Goal: Information Seeking & Learning: Learn about a topic

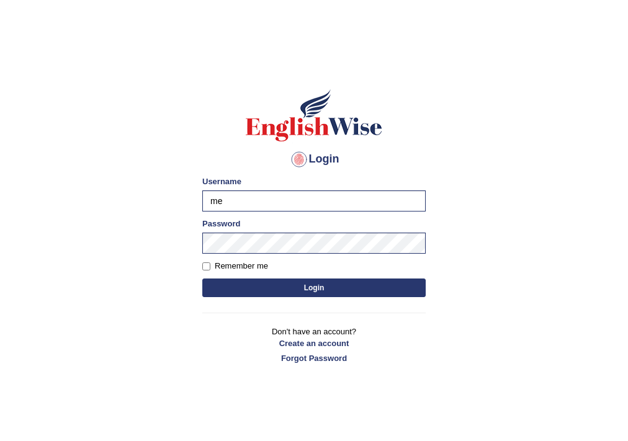
type input "m"
type input "NIELE"
click at [202, 279] on button "Login" at bounding box center [314, 288] width 224 height 19
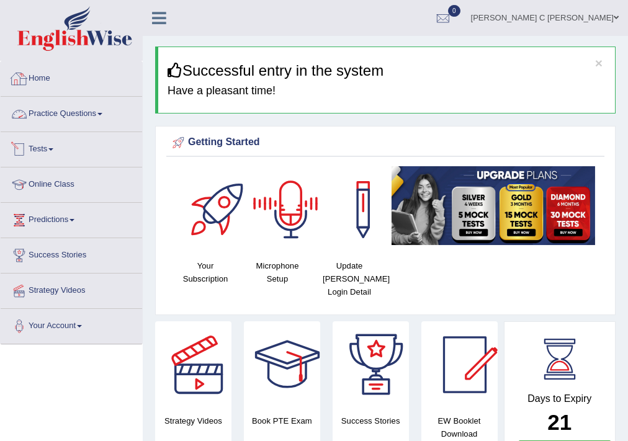
click at [57, 102] on link "Practice Questions" at bounding box center [72, 112] width 142 height 31
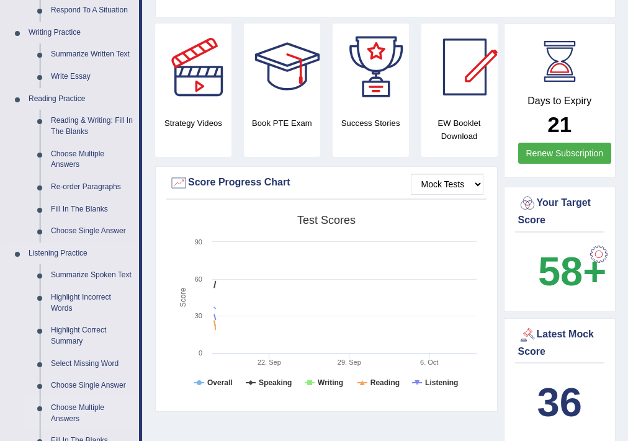
scroll to position [298, 0]
